Goal: Task Accomplishment & Management: Use online tool/utility

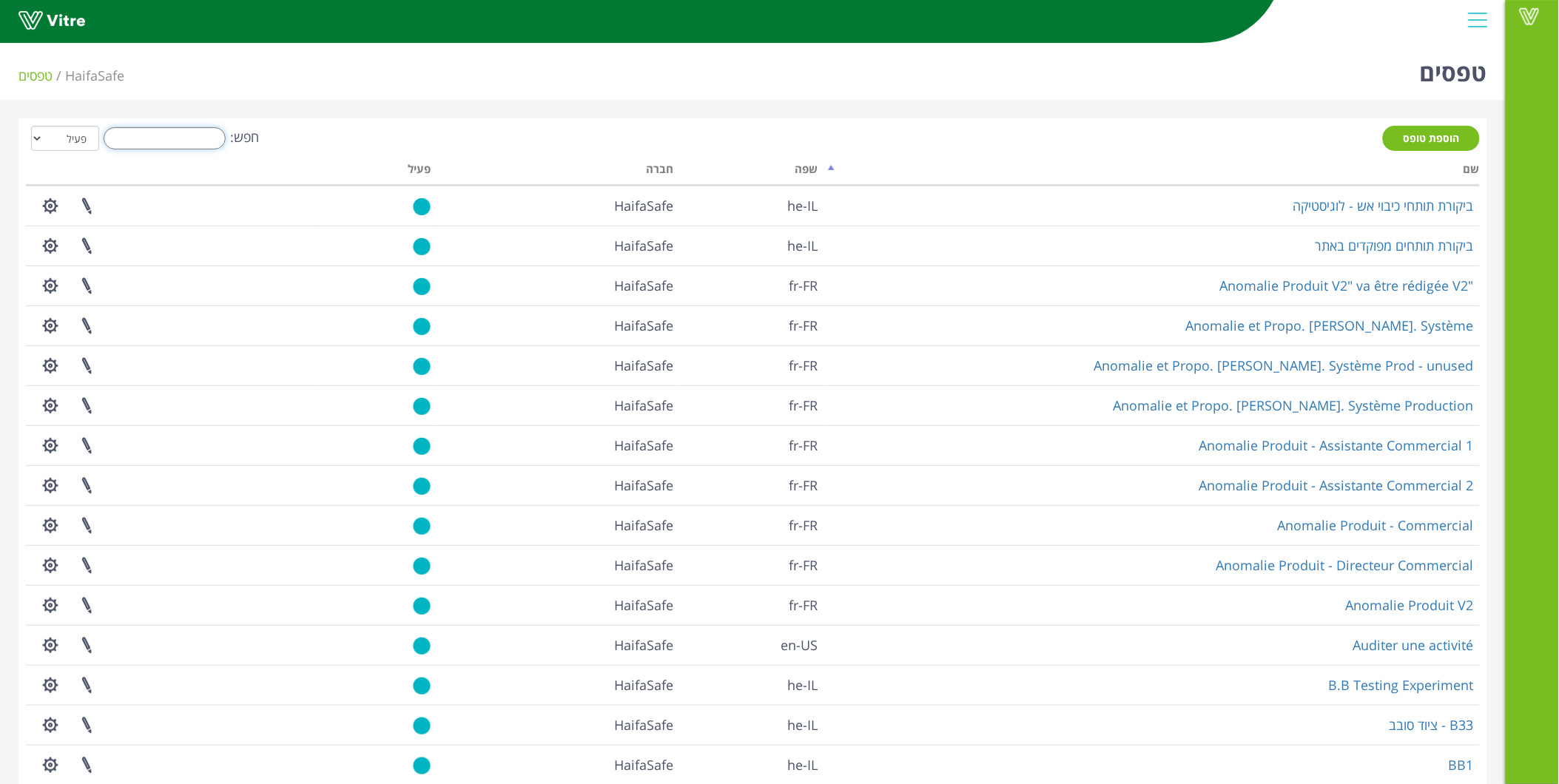
click at [169, 138] on input "חפש:" at bounding box center [165, 138] width 122 height 22
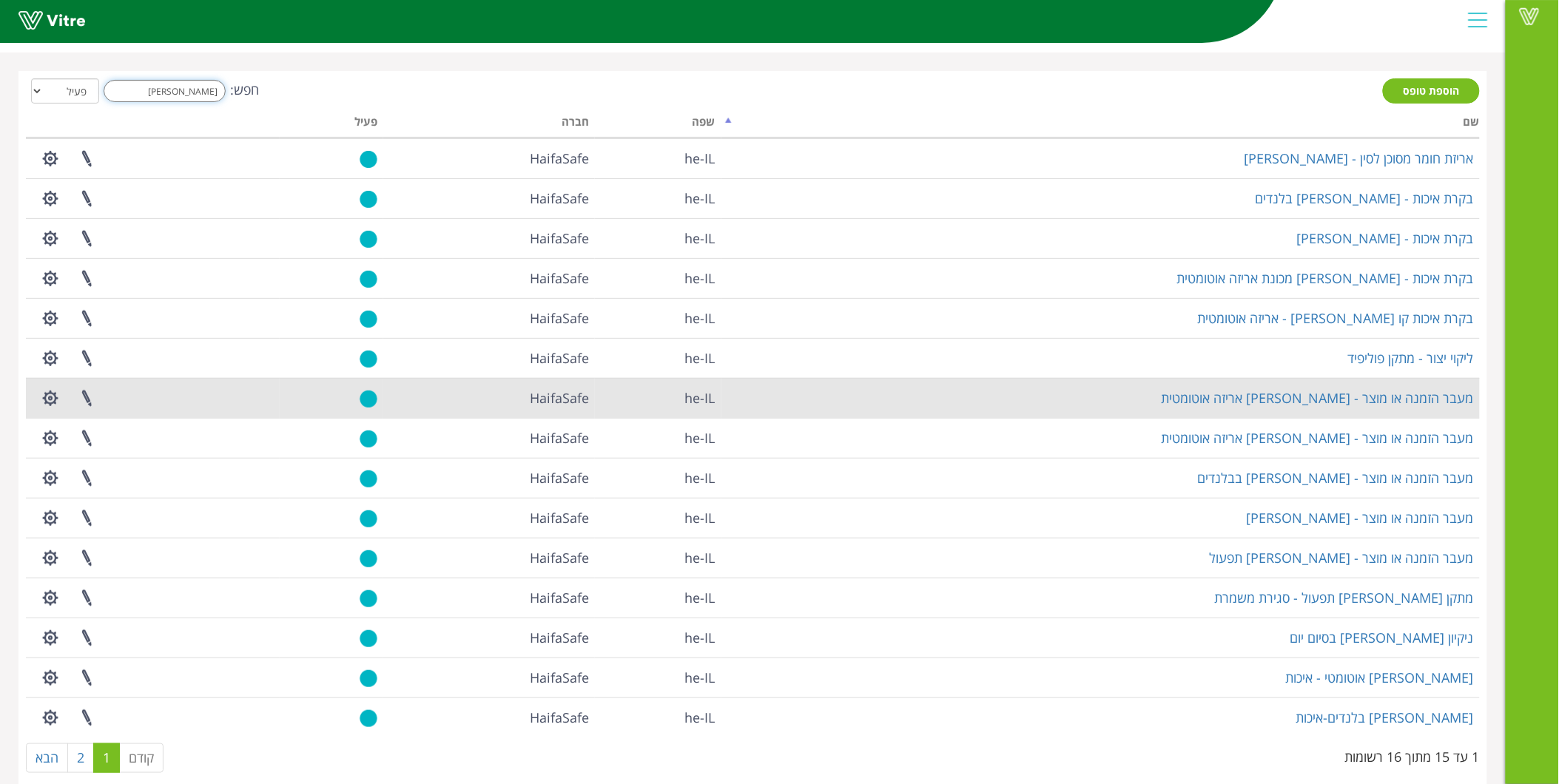
scroll to position [69, 0]
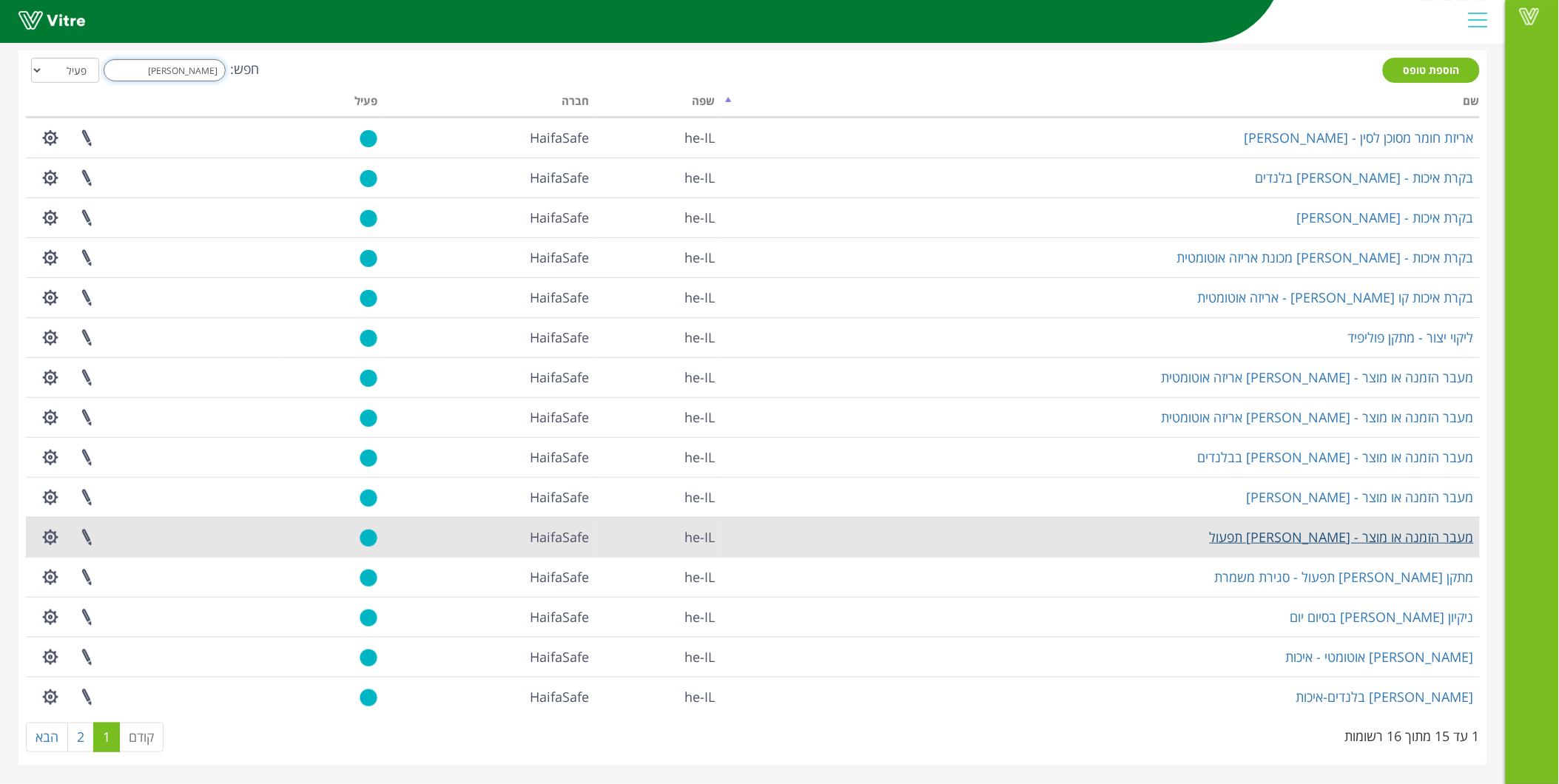
type input "[PERSON_NAME]"
click at [1371, 536] on link "מעבר הזמנה או מוצר - [PERSON_NAME] תפעול" at bounding box center [1341, 536] width 264 height 18
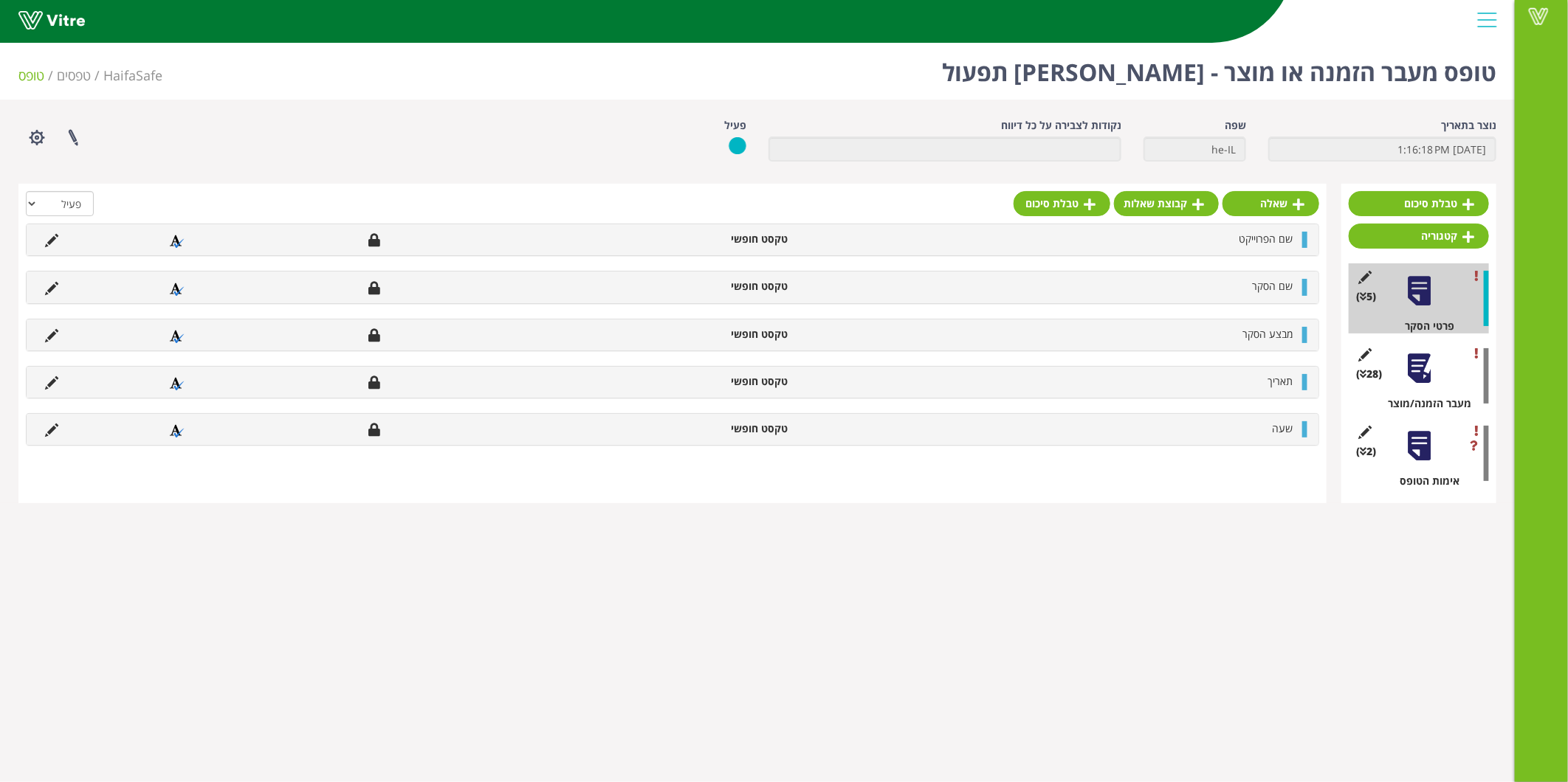
click at [1419, 355] on div at bounding box center [1419, 368] width 33 height 33
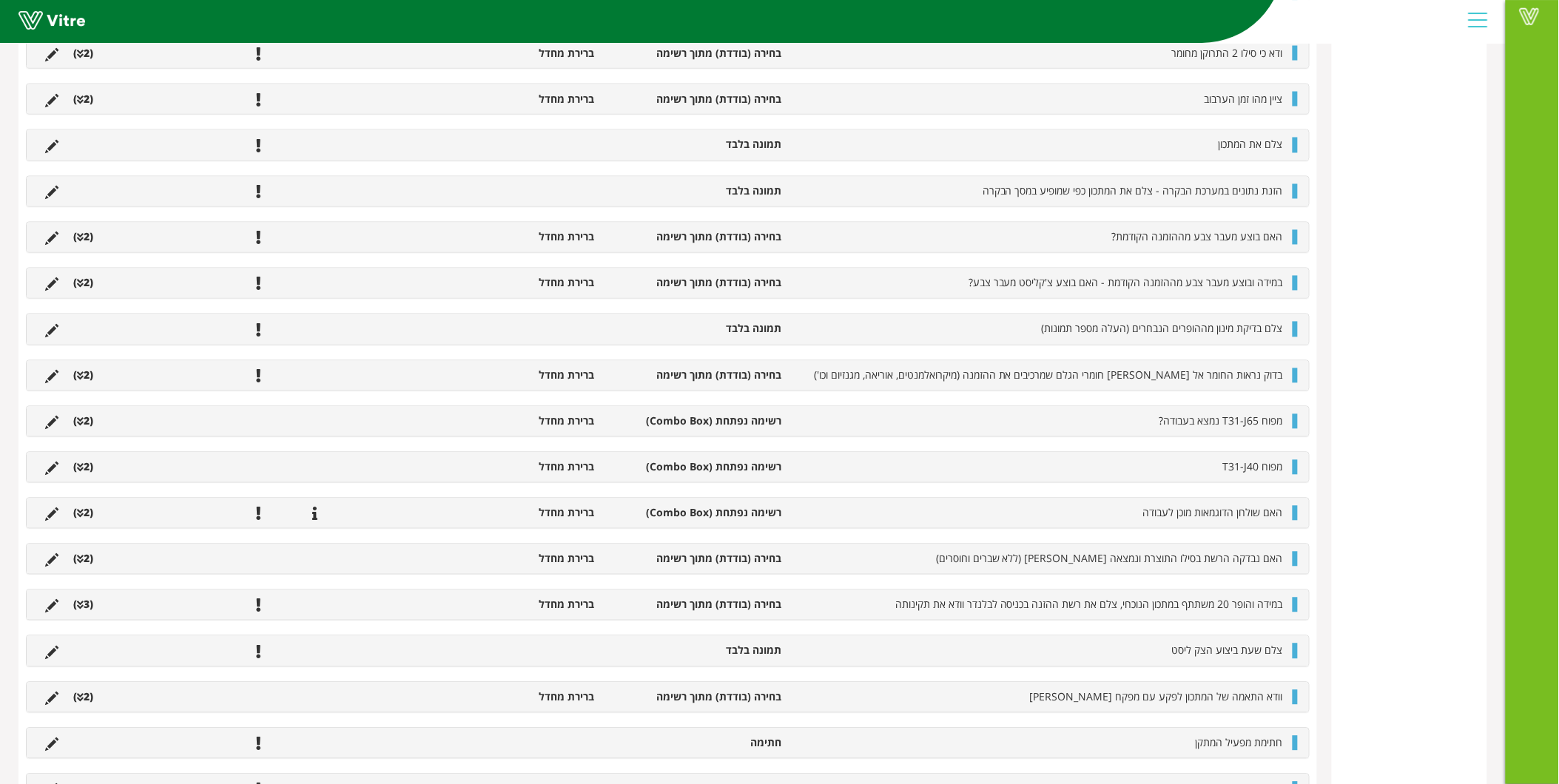
scroll to position [904, 0]
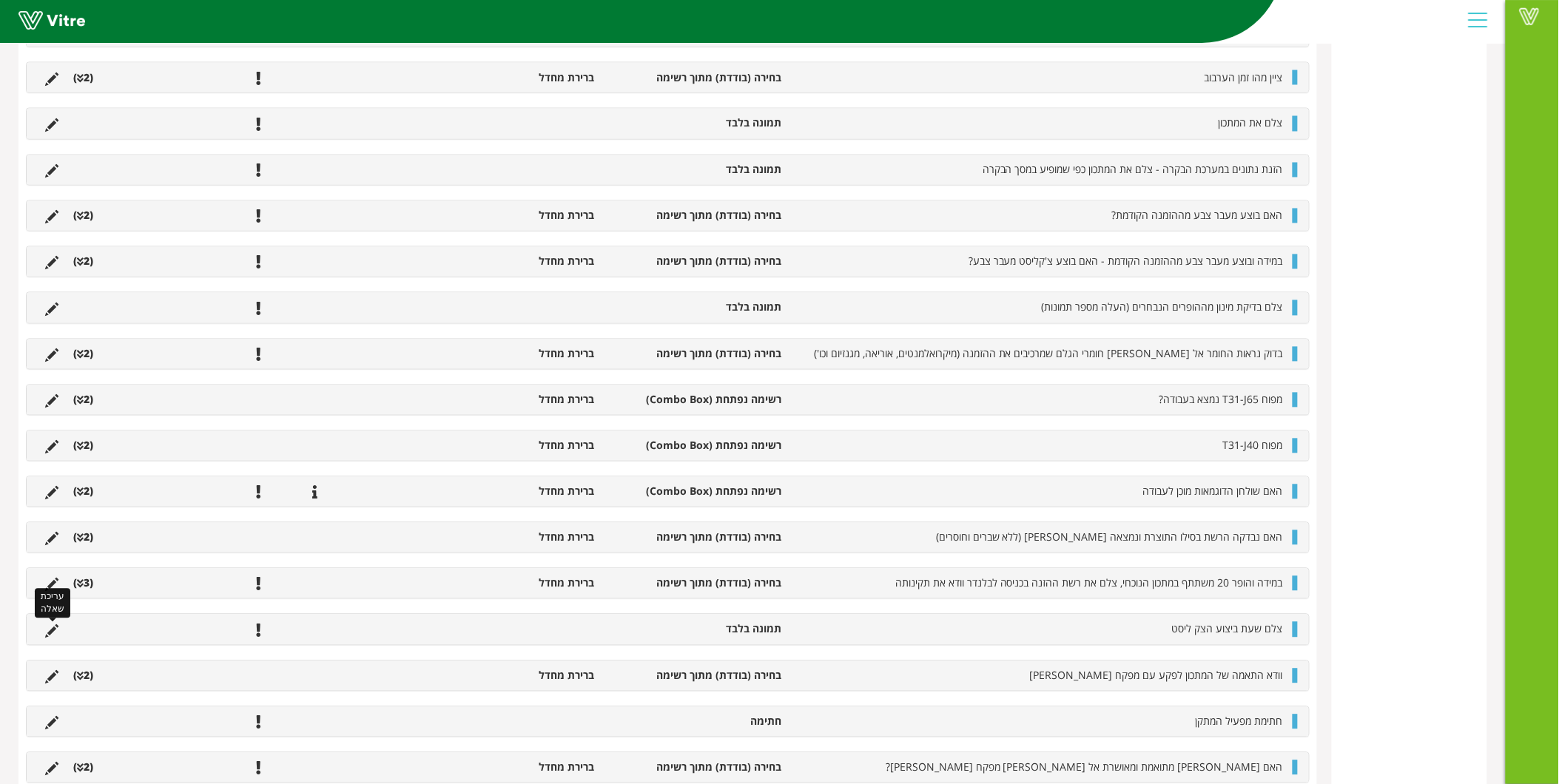
click at [55, 632] on icon at bounding box center [51, 632] width 13 height 13
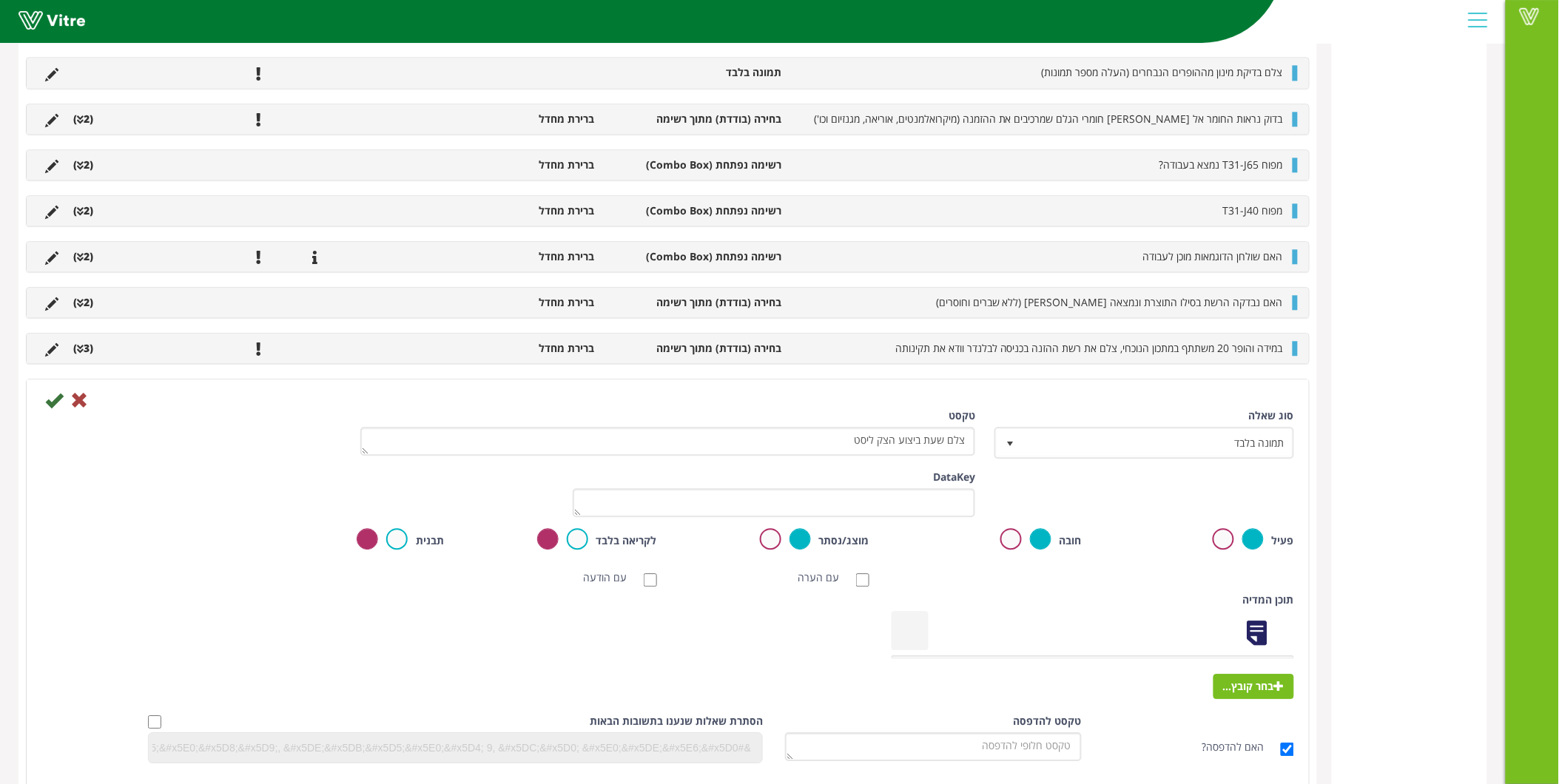
scroll to position [1150, 0]
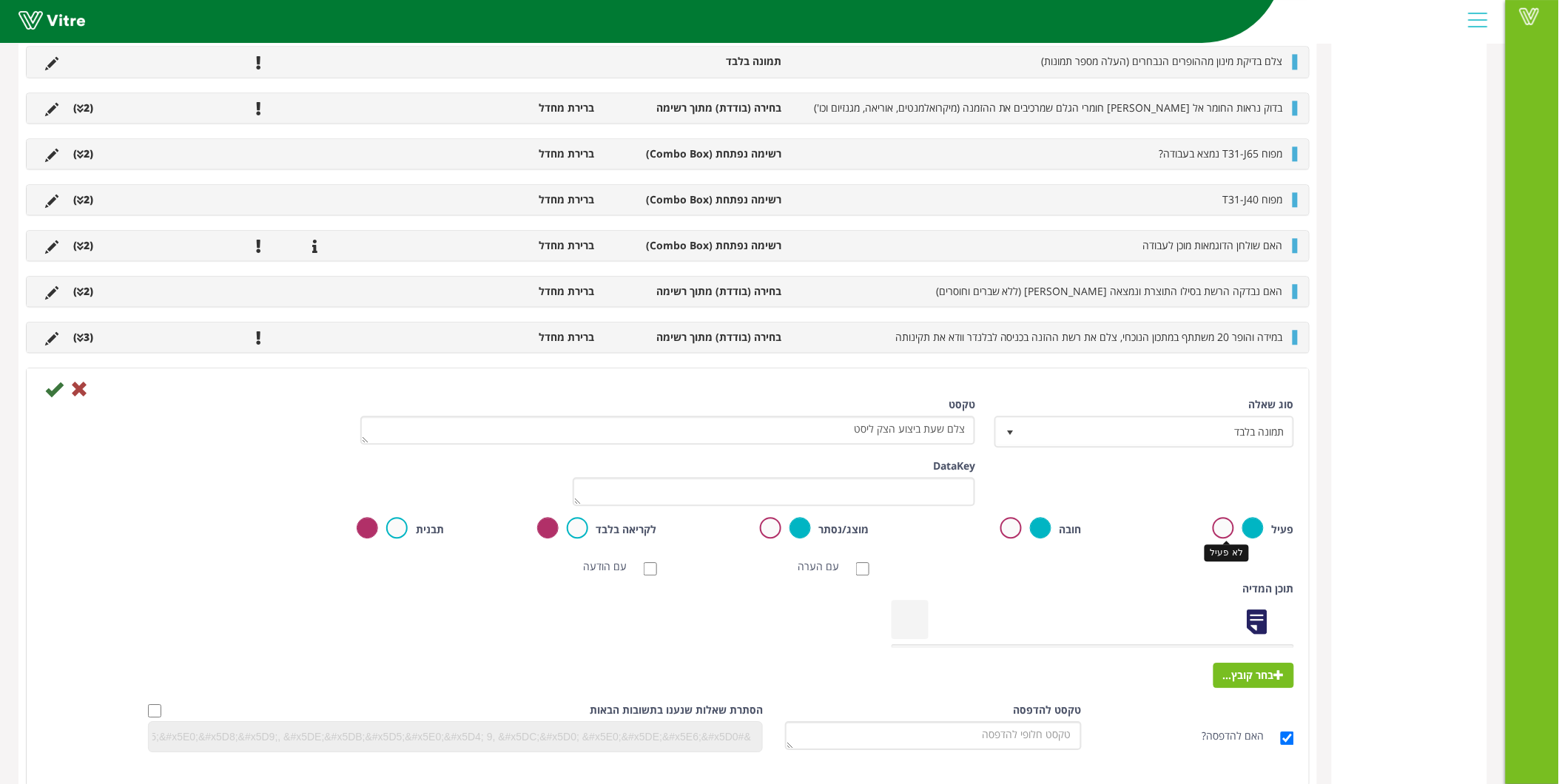
click at [1232, 526] on label at bounding box center [1223, 528] width 22 height 22
click at [0, 0] on input "radio" at bounding box center [0, 0] width 0 height 0
click at [47, 385] on icon at bounding box center [53, 389] width 18 height 18
